Goal: Transaction & Acquisition: Book appointment/travel/reservation

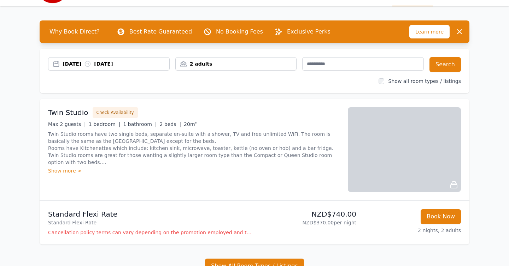
scroll to position [17, 0]
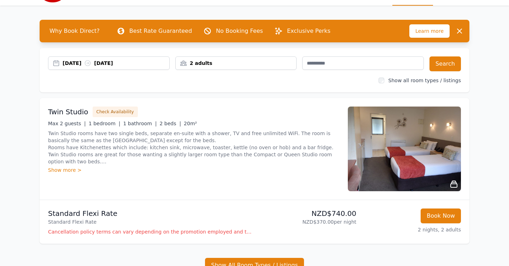
click at [77, 171] on div "Show more >" at bounding box center [193, 170] width 291 height 7
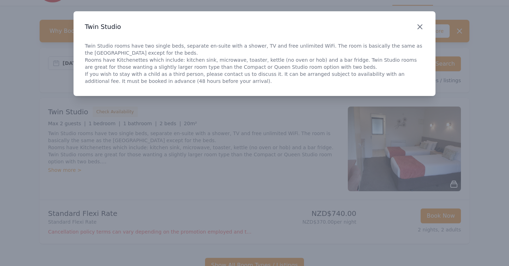
click at [419, 28] on icon "button" at bounding box center [419, 27] width 8 height 8
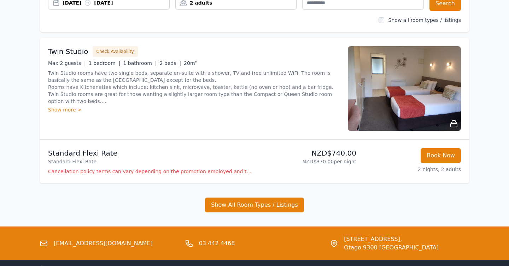
scroll to position [78, 0]
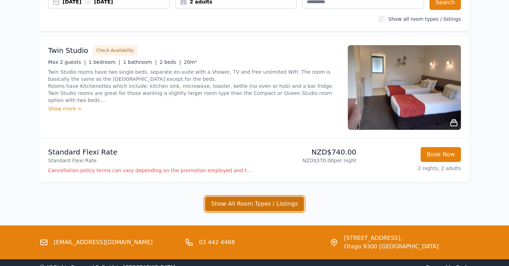
click at [256, 202] on button "Show All Room Types / Listings" at bounding box center [254, 204] width 99 height 15
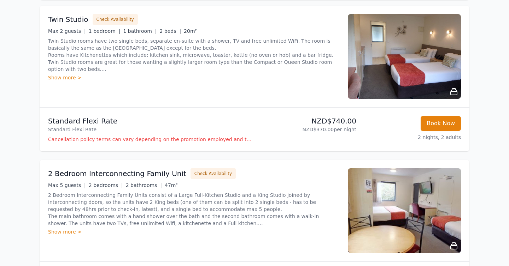
scroll to position [109, 0]
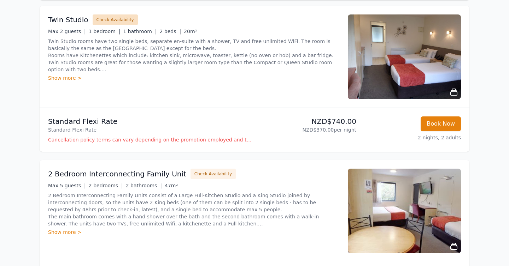
click at [117, 19] on button "Check Availability" at bounding box center [115, 19] width 45 height 11
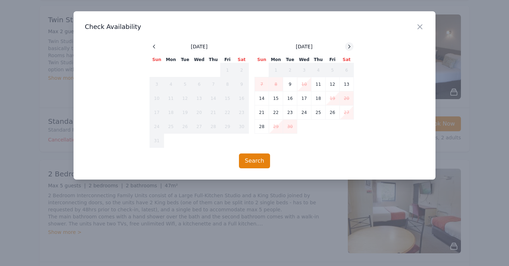
click at [350, 46] on icon at bounding box center [349, 47] width 6 height 6
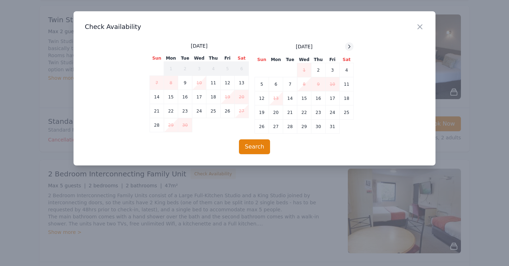
click at [350, 46] on icon at bounding box center [349, 47] width 6 height 6
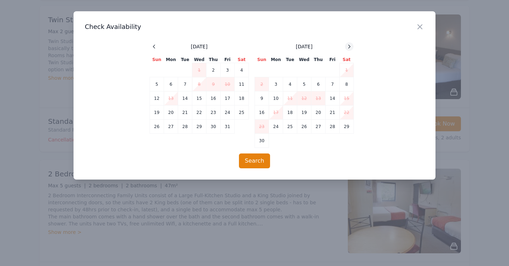
click at [350, 46] on icon at bounding box center [349, 47] width 6 height 6
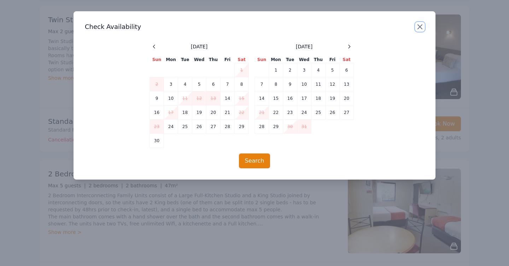
click at [422, 28] on icon "button" at bounding box center [419, 27] width 8 height 8
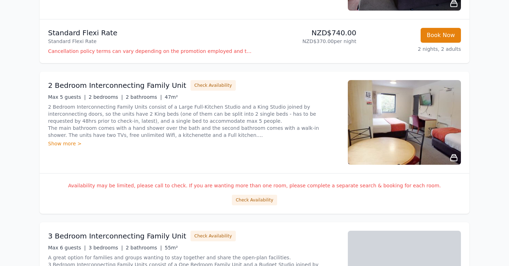
scroll to position [198, 0]
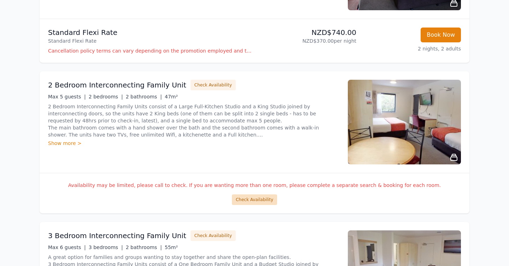
click at [262, 201] on button "Check Availability" at bounding box center [254, 200] width 45 height 11
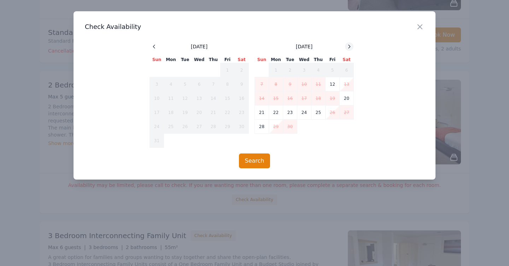
click at [349, 47] on icon at bounding box center [349, 47] width 6 height 6
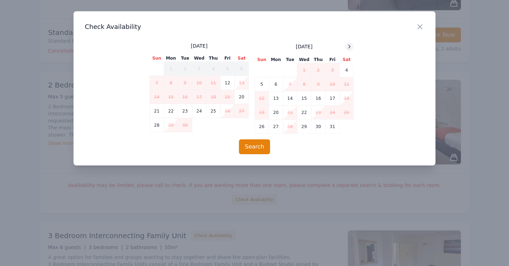
click at [349, 47] on icon at bounding box center [349, 47] width 6 height 6
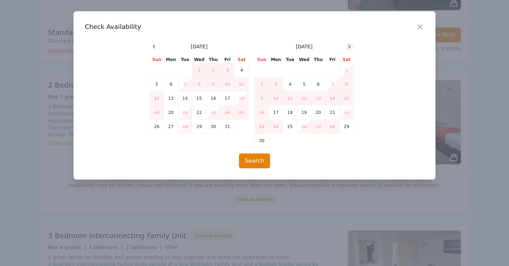
click at [349, 47] on icon at bounding box center [349, 47] width 6 height 6
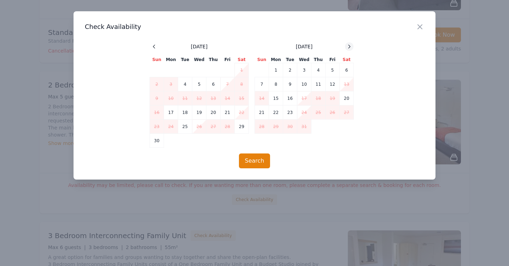
click at [349, 47] on icon at bounding box center [349, 47] width 6 height 6
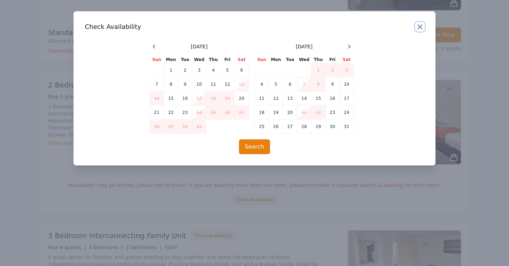
click at [419, 27] on icon "button" at bounding box center [419, 27] width 4 height 4
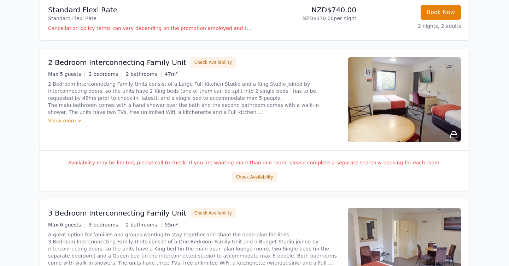
scroll to position [0, 0]
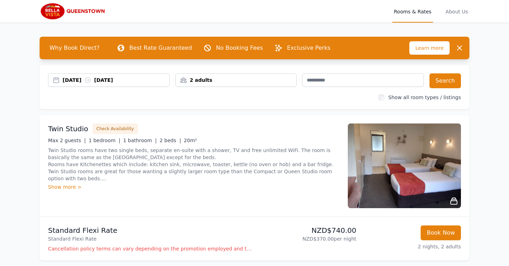
click at [63, 186] on div "Show more >" at bounding box center [193, 187] width 291 height 7
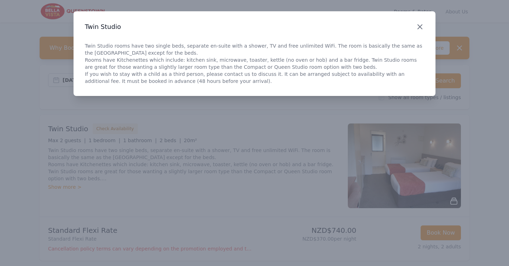
click at [422, 29] on icon "button" at bounding box center [419, 27] width 8 height 8
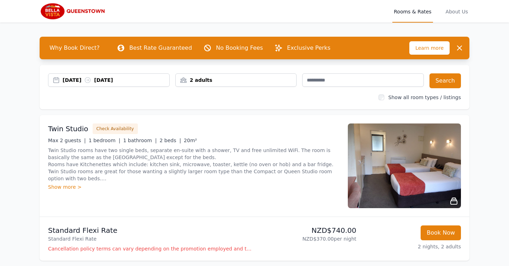
click at [383, 158] on img at bounding box center [404, 166] width 113 height 85
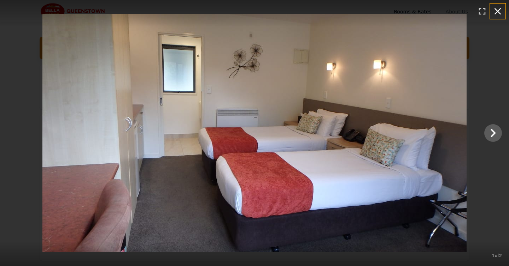
click at [497, 14] on icon "button" at bounding box center [497, 11] width 11 height 11
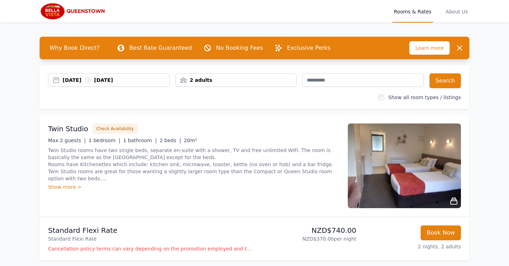
click at [119, 159] on p "Twin Studio rooms have two single beds, separate en-suite with a shower, TV and…" at bounding box center [193, 164] width 291 height 35
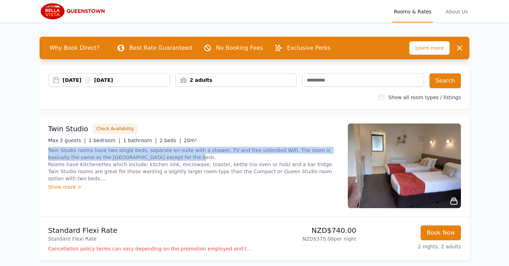
click at [119, 159] on p "Twin Studio rooms have two single beds, separate en-suite with a shower, TV and…" at bounding box center [193, 164] width 291 height 35
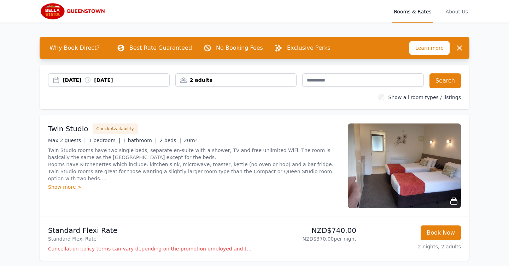
click at [379, 166] on img at bounding box center [404, 166] width 113 height 85
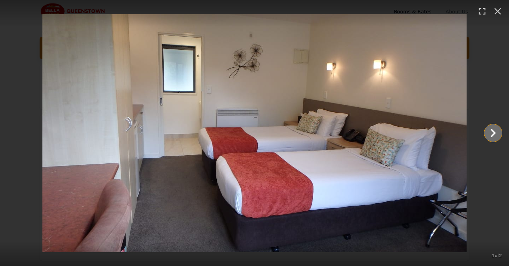
click at [496, 132] on icon "Show slide 2 of 2" at bounding box center [492, 133] width 17 height 17
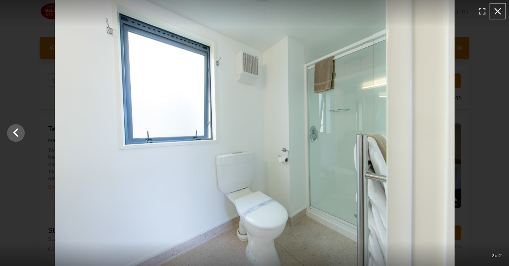
click at [498, 12] on icon "button" at bounding box center [497, 11] width 7 height 7
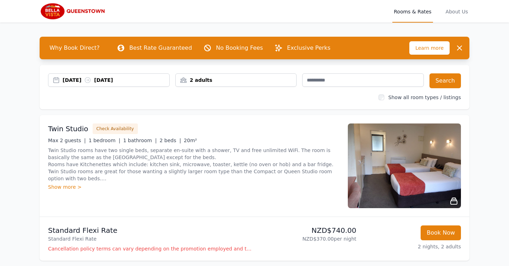
click at [58, 13] on img at bounding box center [74, 11] width 68 height 17
